Goal: Book appointment/travel/reservation

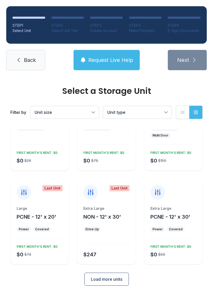
scroll to position [52, 0]
click at [162, 111] on button "Unit type" at bounding box center [137, 112] width 69 height 12
click at [114, 281] on span "Load more units" at bounding box center [106, 279] width 31 height 6
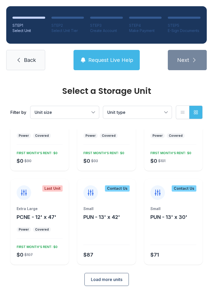
scroll to position [240, 0]
click at [103, 293] on div "Select a Storage Unit Filter by Unit size Unit type List view Grid view Last Un…" at bounding box center [106, 72] width 213 height 470
click at [112, 284] on button "Load more units" at bounding box center [106, 278] width 44 height 13
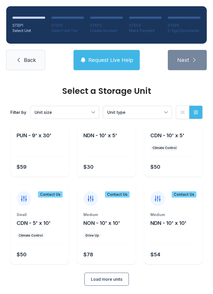
scroll to position [415, 0]
click at [119, 57] on span "Request Live Help" at bounding box center [110, 59] width 45 height 7
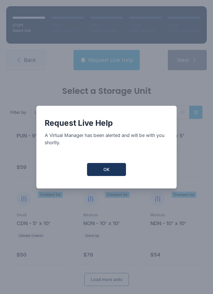
click at [110, 166] on button "OK" at bounding box center [106, 169] width 39 height 13
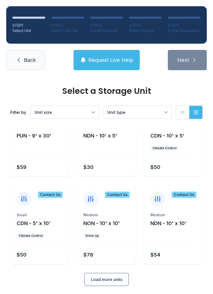
click at [90, 107] on button "Unit size" at bounding box center [64, 112] width 69 height 12
click at [159, 111] on span "Unit type" at bounding box center [134, 112] width 55 height 6
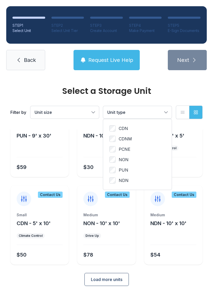
click at [185, 110] on button "List view" at bounding box center [182, 111] width 13 height 13
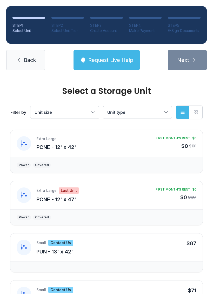
click at [91, 110] on button "Unit size" at bounding box center [64, 112] width 69 height 12
click at [55, 158] on span "Parking" at bounding box center [53, 159] width 15 height 6
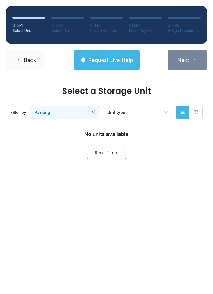
click at [165, 112] on button "Unit type" at bounding box center [137, 112] width 69 height 12
click at [87, 109] on span "Parking" at bounding box center [62, 112] width 55 height 6
click at [57, 157] on span "Parking" at bounding box center [53, 159] width 15 height 6
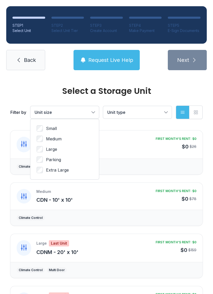
click at [59, 157] on span "Parking" at bounding box center [53, 159] width 15 height 6
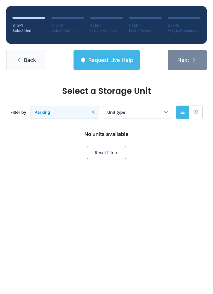
click at [112, 154] on span "Reset filters" at bounding box center [106, 152] width 23 height 6
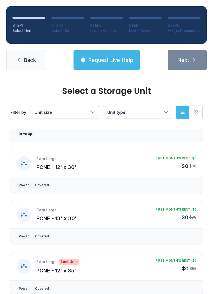
scroll to position [240, 0]
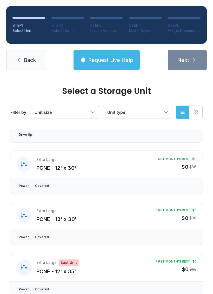
click at [59, 216] on span "PCNE - 13' x 30'" at bounding box center [56, 219] width 40 height 6
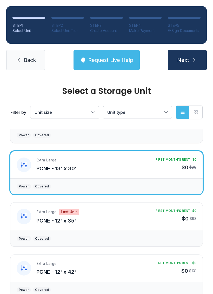
scroll to position [294, 0]
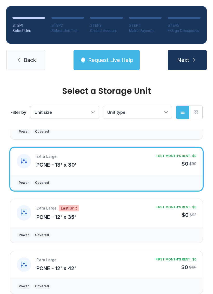
click at [22, 182] on div "Power" at bounding box center [24, 182] width 10 height 4
click at [42, 184] on div "Covered" at bounding box center [42, 182] width 14 height 4
click at [190, 61] on button "Next" at bounding box center [187, 60] width 39 height 20
